Goal: Use online tool/utility: Utilize a website feature to perform a specific function

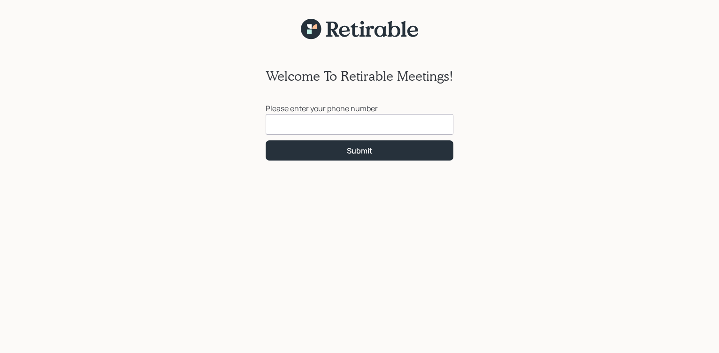
click at [307, 123] on input at bounding box center [360, 124] width 188 height 21
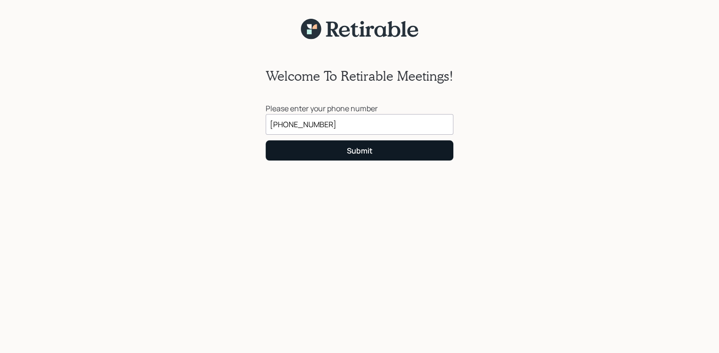
type input "[PHONE_NUMBER]"
click at [355, 151] on div "Submit" at bounding box center [360, 151] width 26 height 10
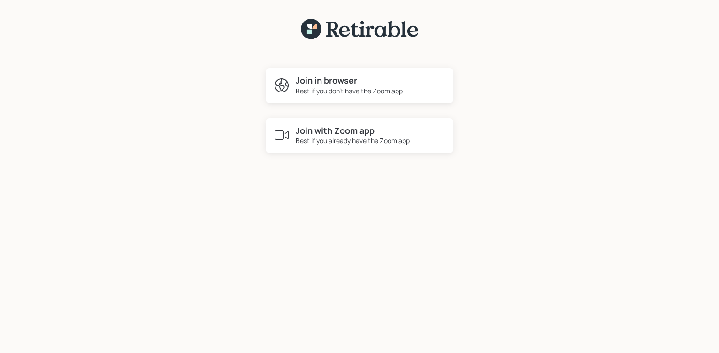
click at [331, 130] on h4 "Join with Zoom app" at bounding box center [353, 131] width 114 height 10
